Goal: Transaction & Acquisition: Purchase product/service

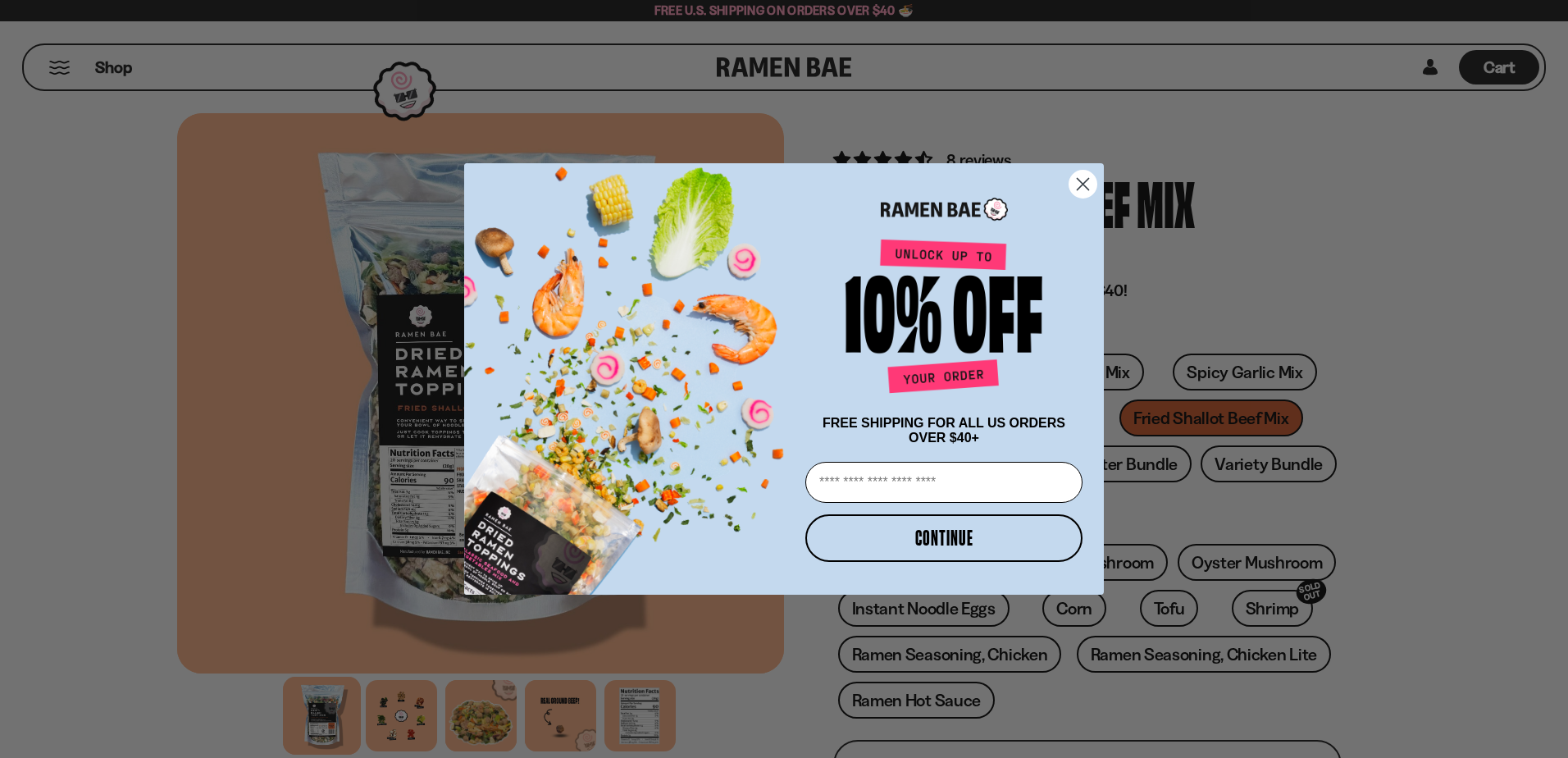
click at [955, 482] on input "Email" at bounding box center [944, 482] width 277 height 41
type input "**********"
click at [924, 545] on button "CONTINUE" at bounding box center [944, 538] width 277 height 48
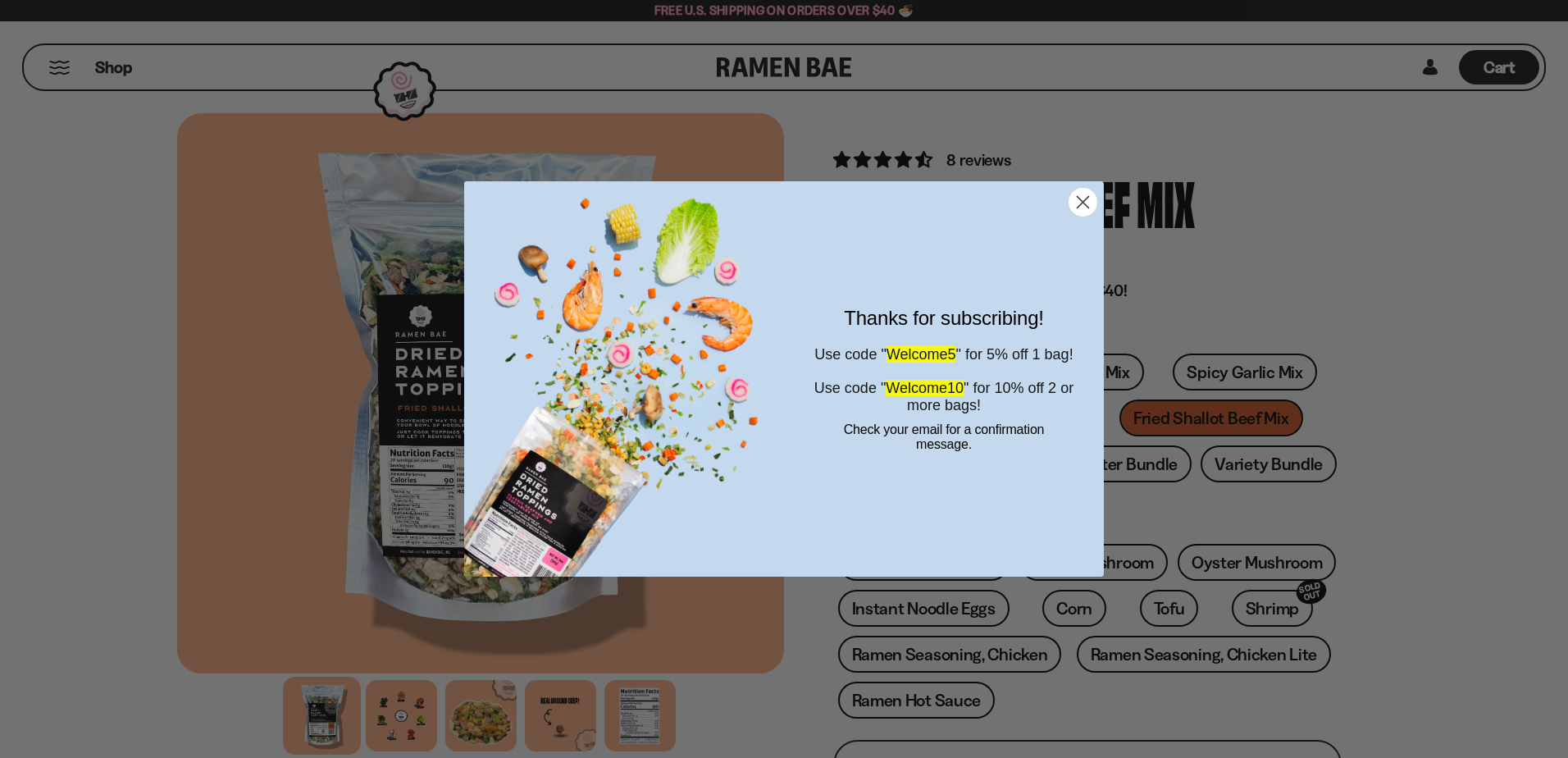
click at [1075, 200] on circle "Close dialog" at bounding box center [1083, 202] width 27 height 27
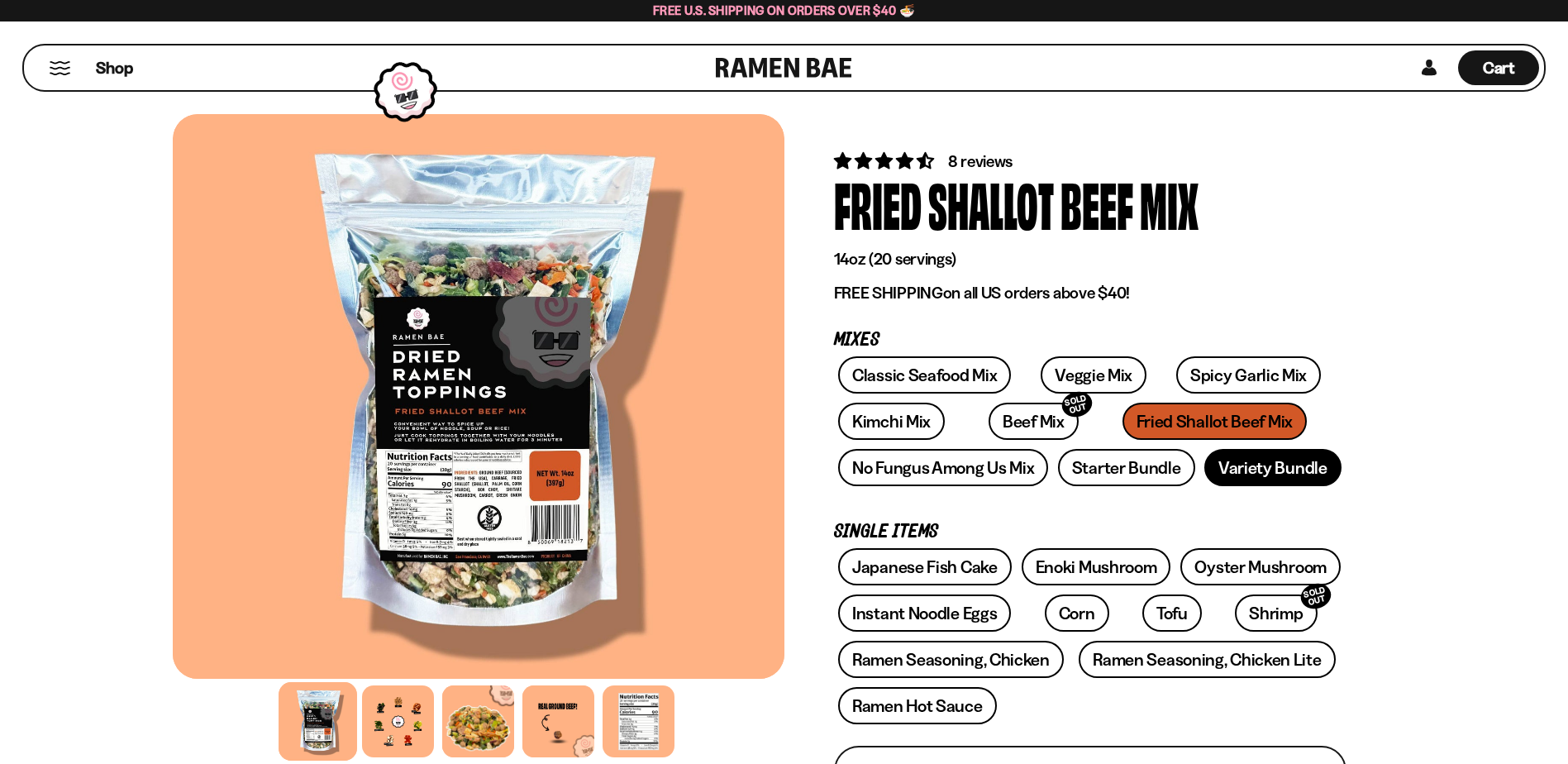
click at [1226, 461] on link "Variety Bundle" at bounding box center [1273, 467] width 137 height 37
click at [1103, 420] on div "Classic Seafood Mix Veggie Mix Spicy Garlic Mix Kimchi Mix Beef Mix SOLD OUT" at bounding box center [1090, 426] width 512 height 139
click at [1084, 475] on link "Starter Bundle" at bounding box center [1126, 467] width 137 height 37
click at [1086, 420] on div "Classic Seafood Mix Veggie Mix Spicy Garlic Mix Kimchi Mix Beef Mix SOLD OUT" at bounding box center [1090, 426] width 512 height 139
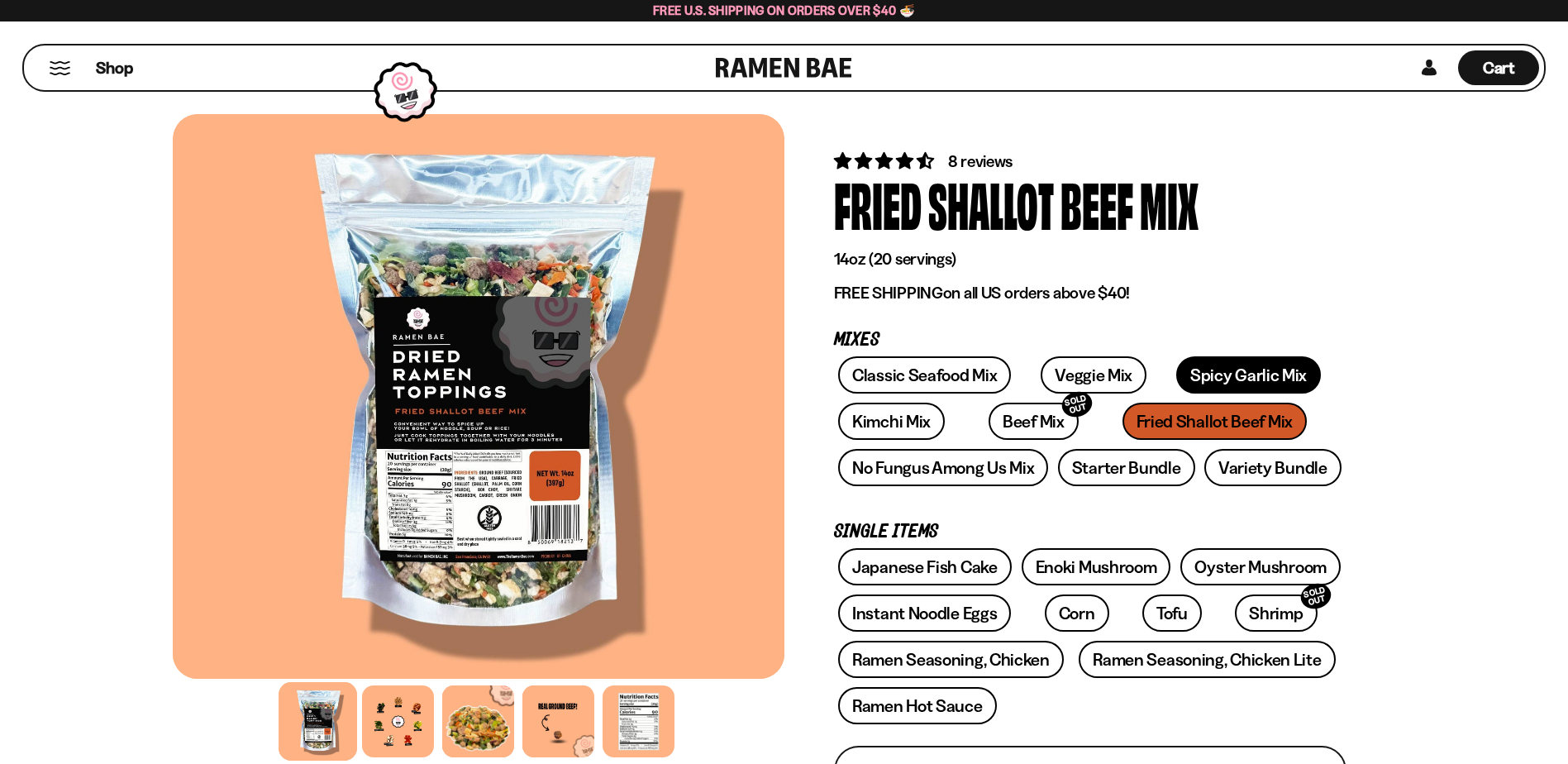
click at [1183, 373] on link "Spicy Garlic Mix" at bounding box center [1249, 374] width 145 height 37
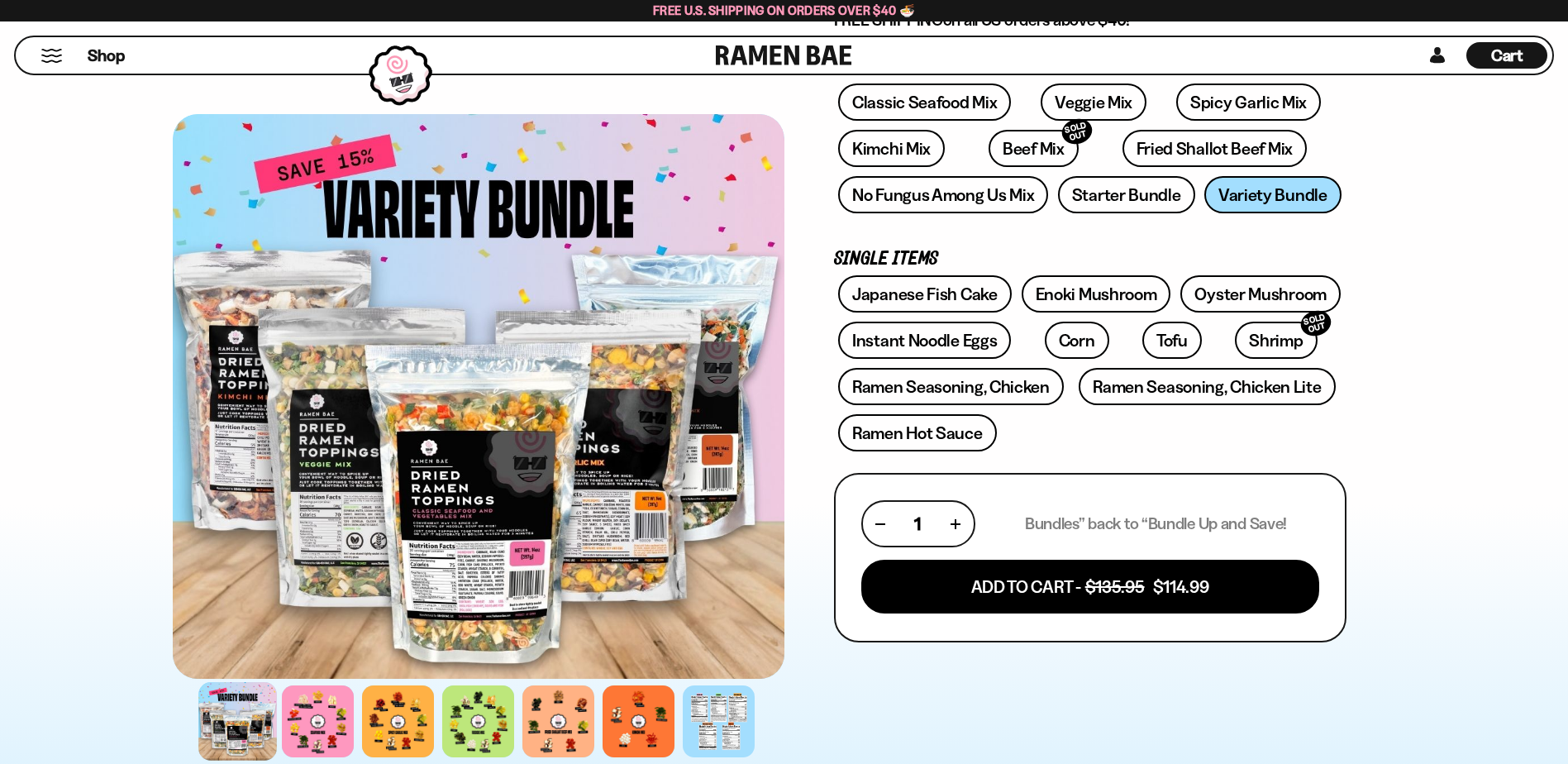
scroll to position [331, 0]
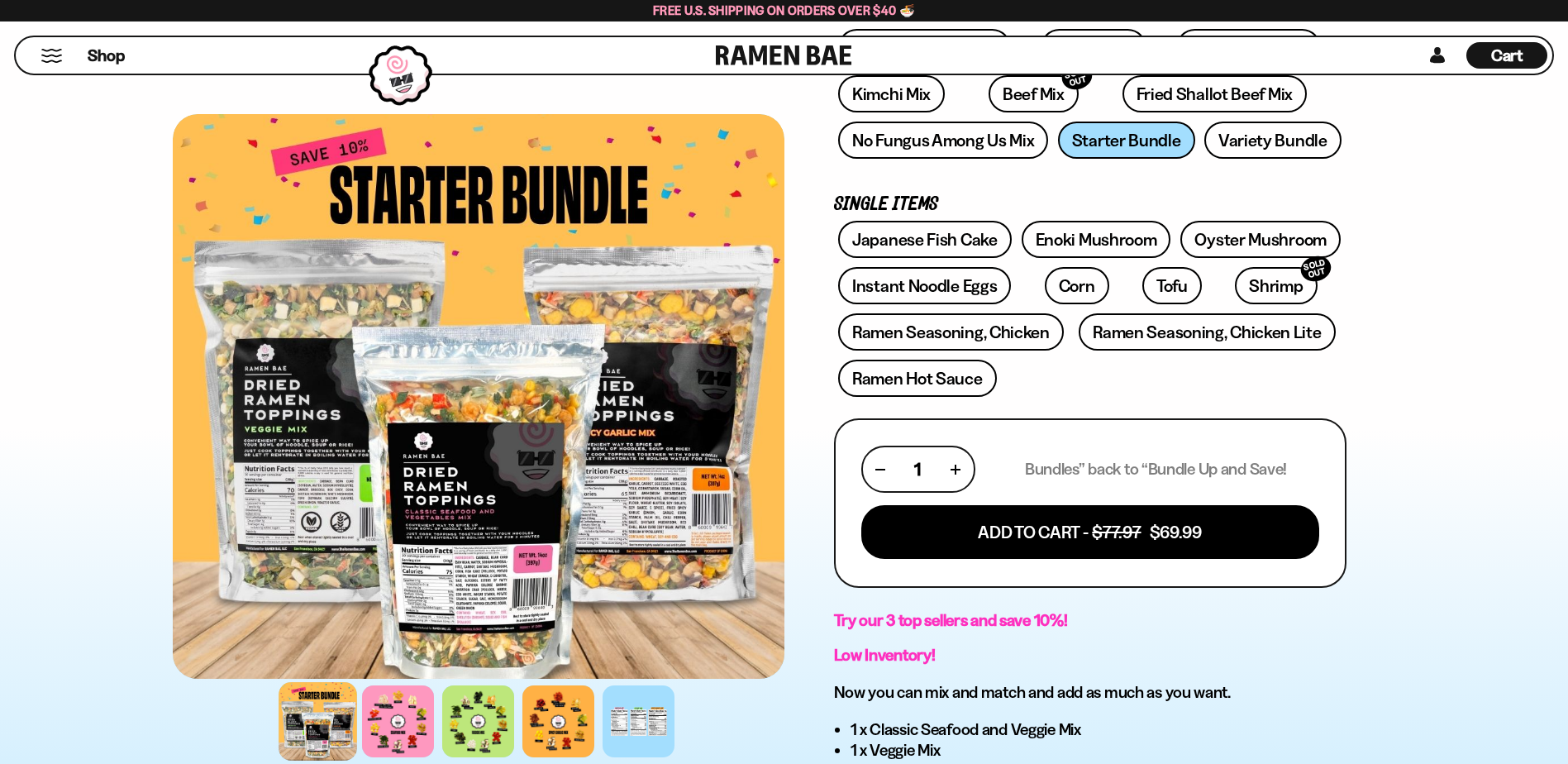
scroll to position [331, 0]
